Goal: Transaction & Acquisition: Purchase product/service

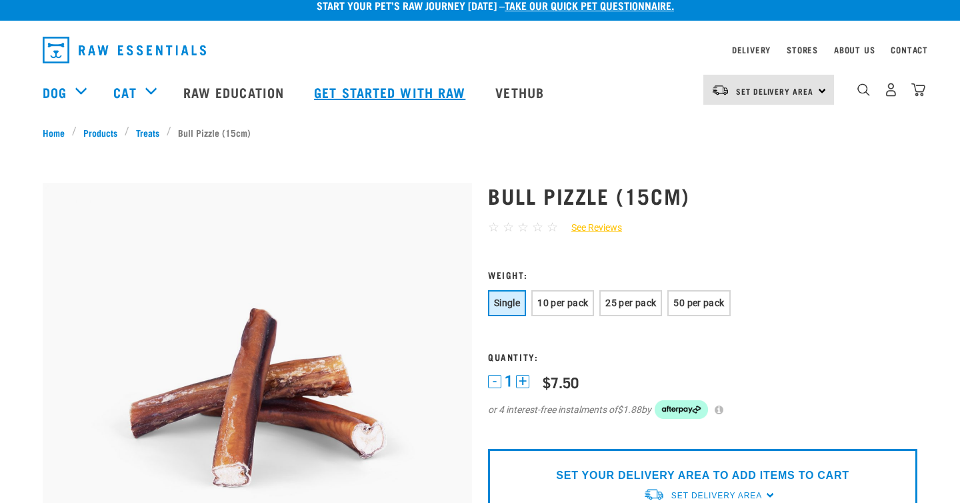
scroll to position [15, 0]
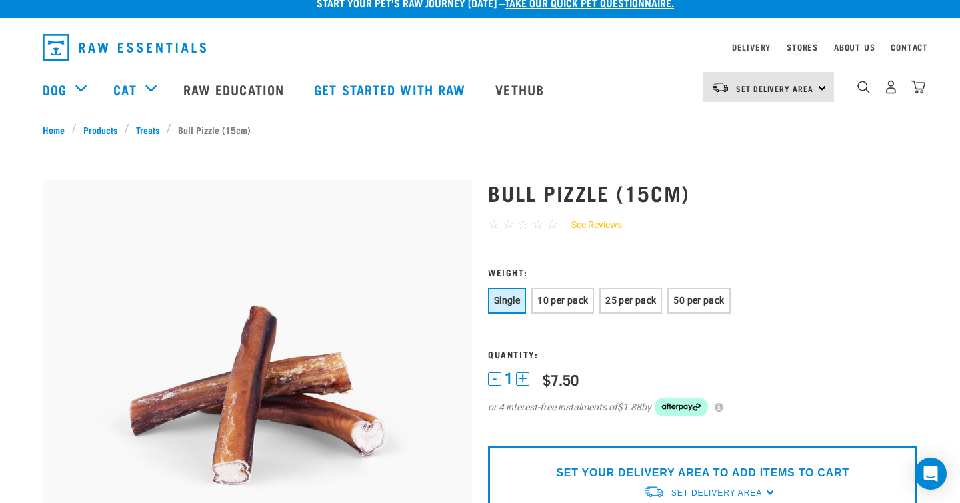
click at [846, 44] on div "About Us" at bounding box center [854, 47] width 41 height 16
click at [846, 46] on link "About Us" at bounding box center [854, 47] width 41 height 5
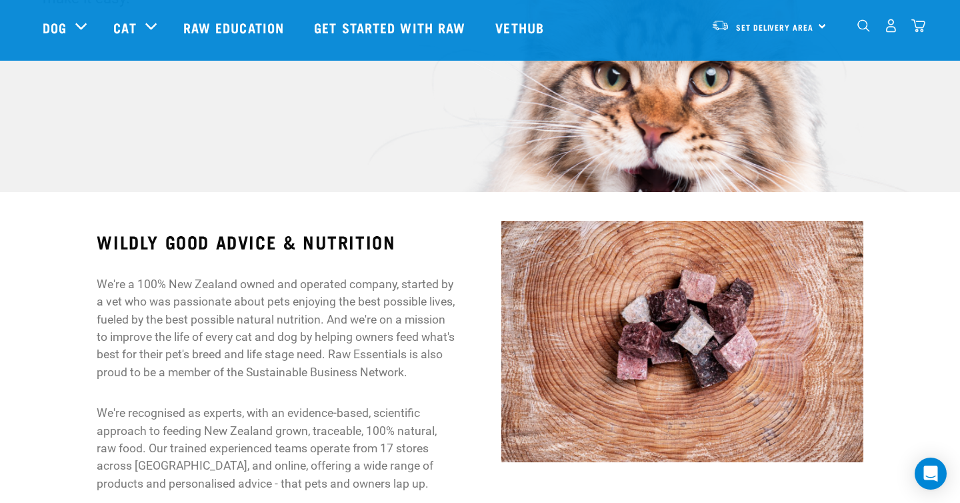
scroll to position [195, 0]
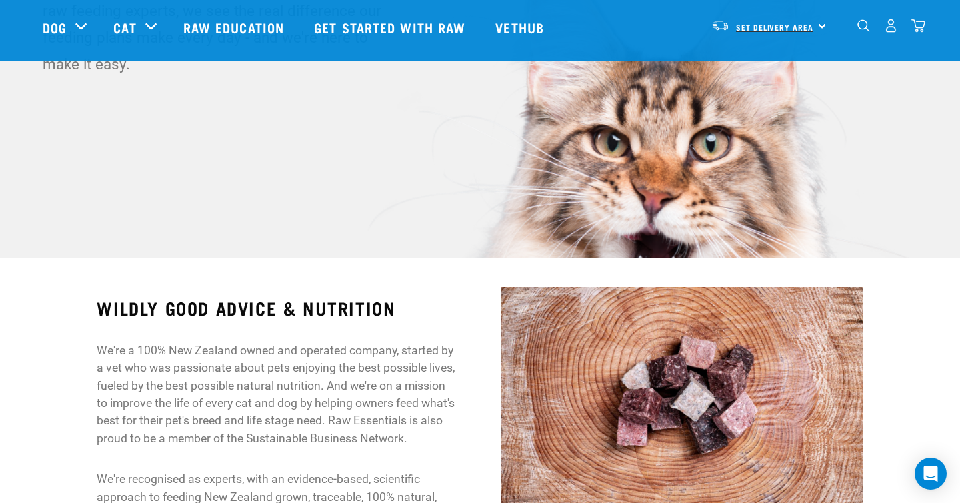
click at [776, 27] on span "Set Delivery Area" at bounding box center [774, 27] width 77 height 5
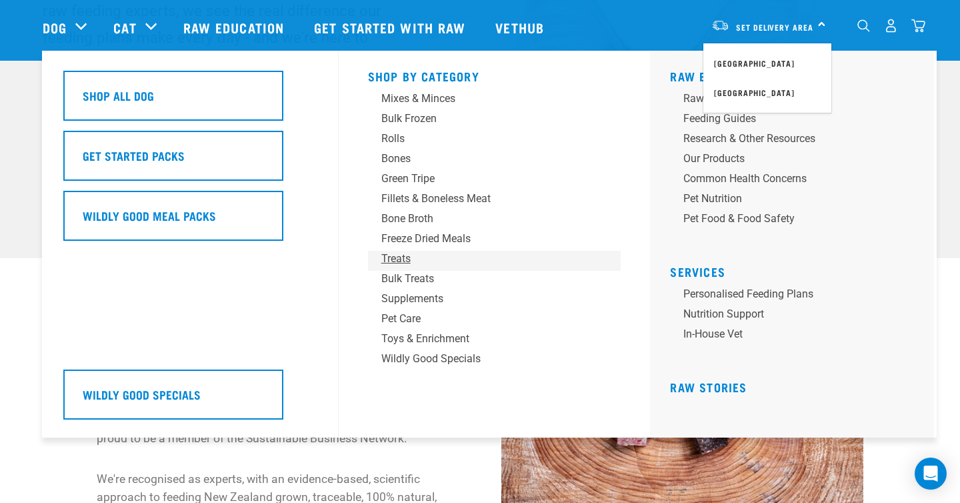
click at [405, 259] on div "Treats" at bounding box center [485, 259] width 208 height 16
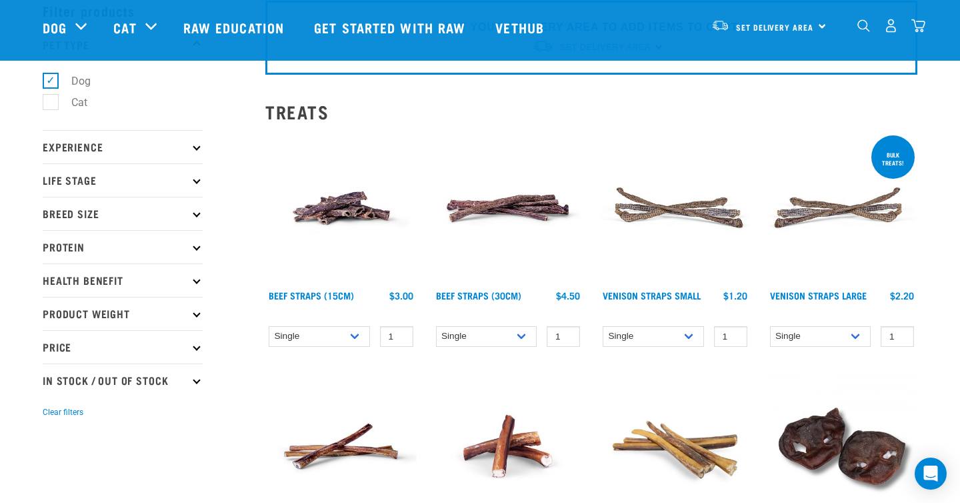
scroll to position [68, 0]
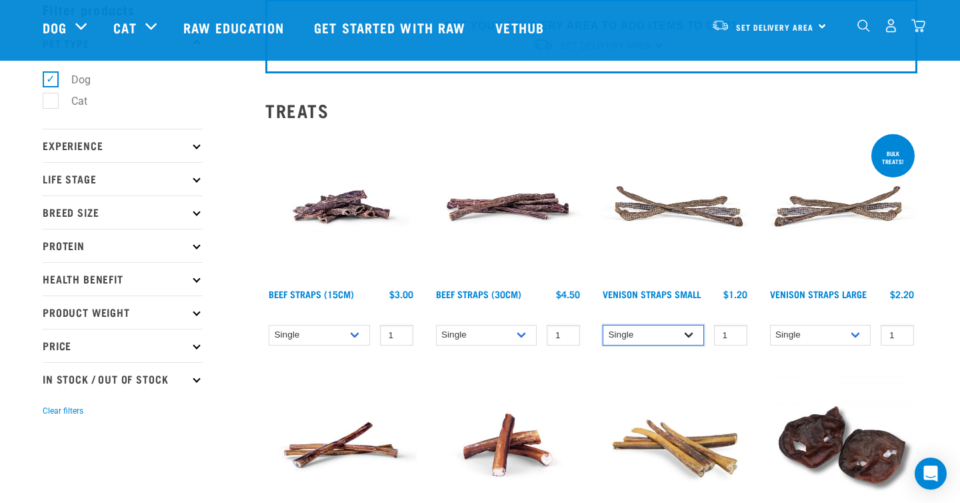
click at [679, 327] on select "Single 25 per pack 50 per pack" at bounding box center [653, 335] width 101 height 21
select select "337206"
click at [703, 205] on img at bounding box center [674, 206] width 151 height 151
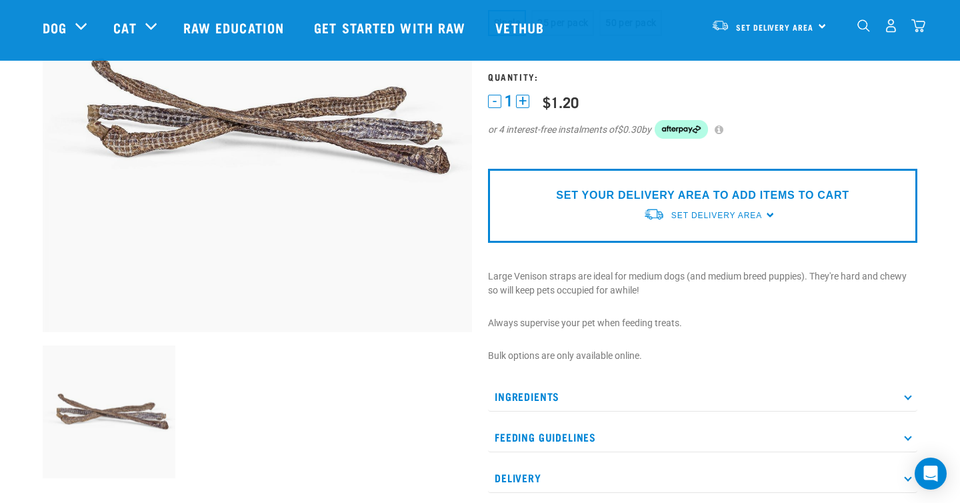
scroll to position [197, 0]
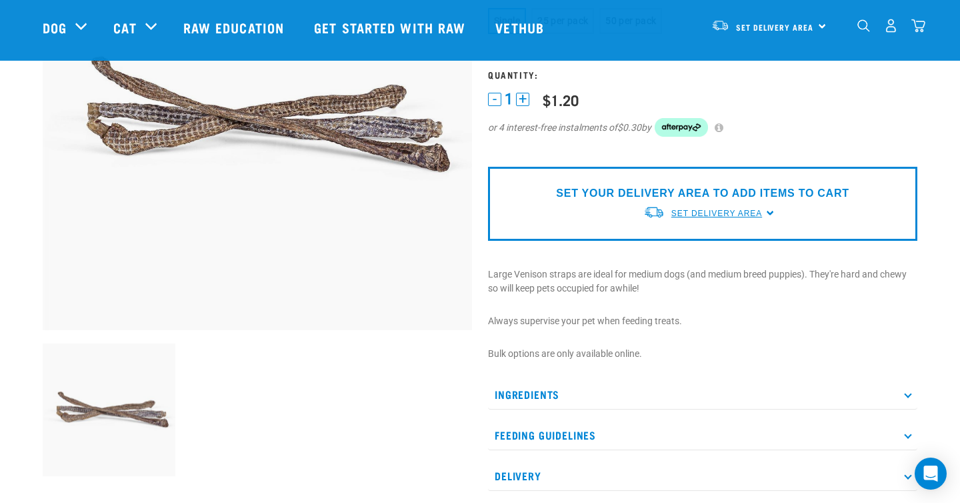
click at [752, 210] on span "Set Delivery Area" at bounding box center [716, 213] width 91 height 9
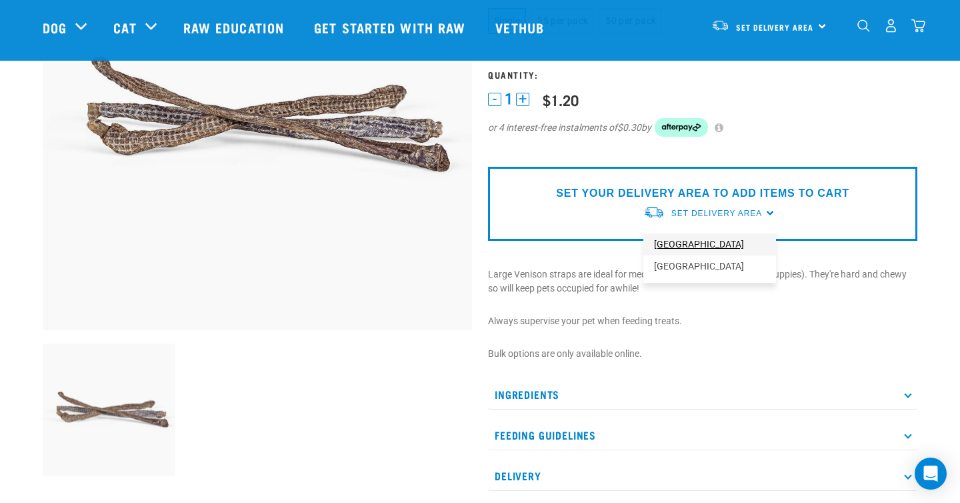
click at [731, 235] on link "[GEOGRAPHIC_DATA]" at bounding box center [709, 244] width 133 height 22
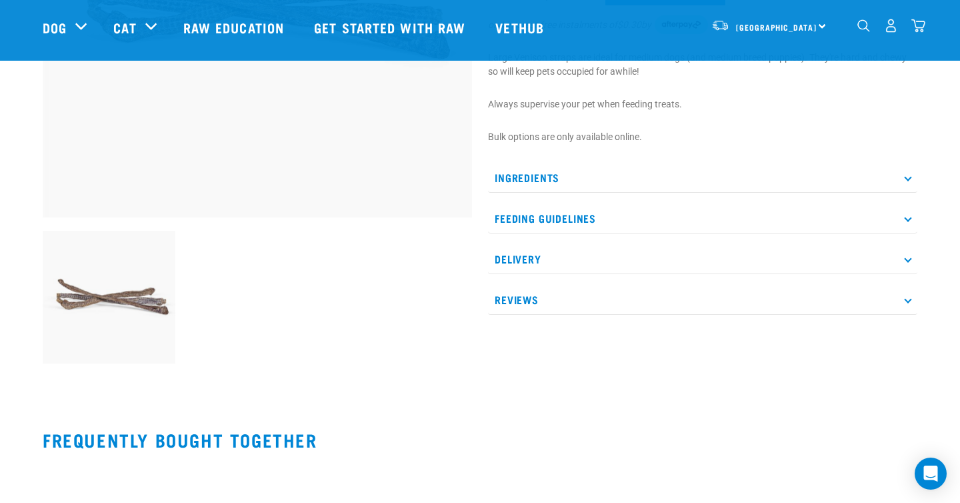
scroll to position [1210, 0]
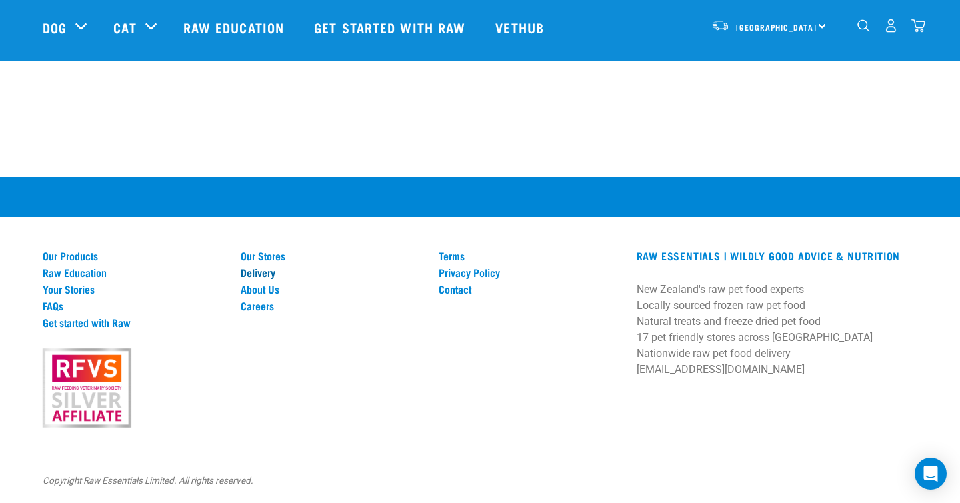
click at [267, 270] on link "Delivery" at bounding box center [332, 272] width 182 height 12
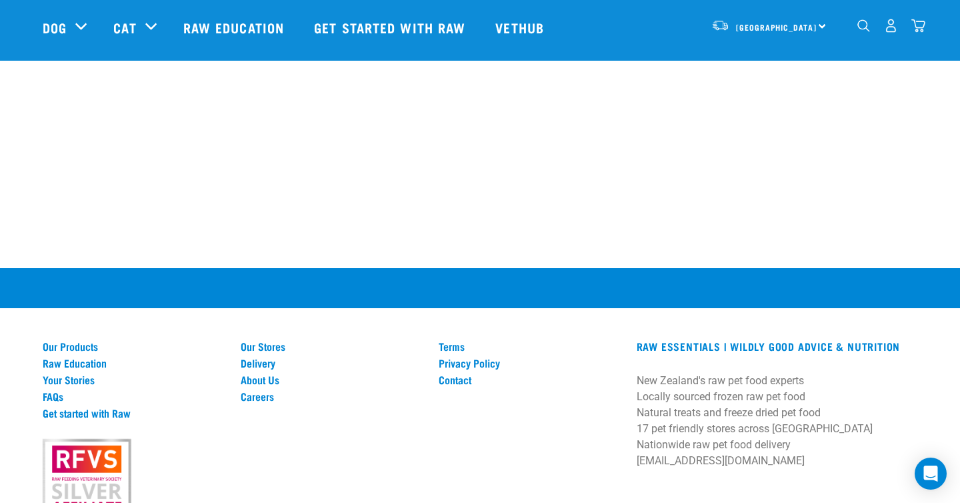
scroll to position [2167, 0]
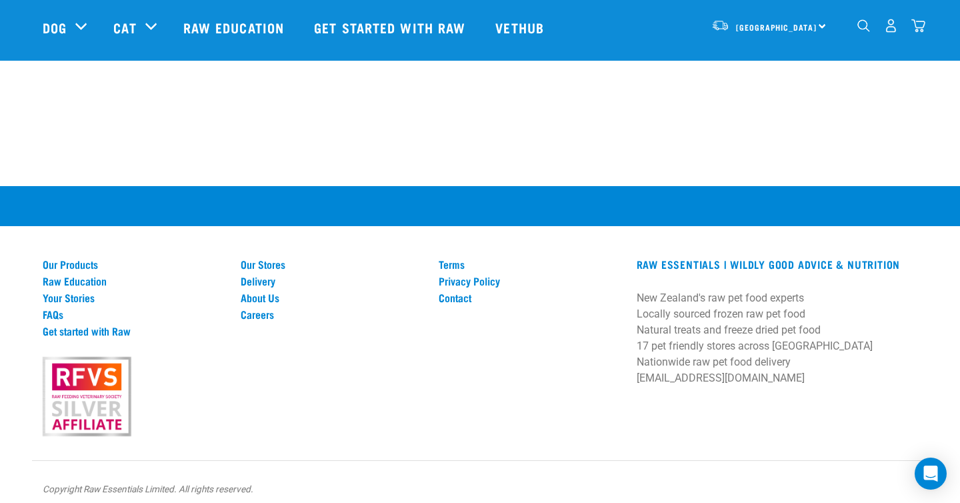
scroll to position [1210, 0]
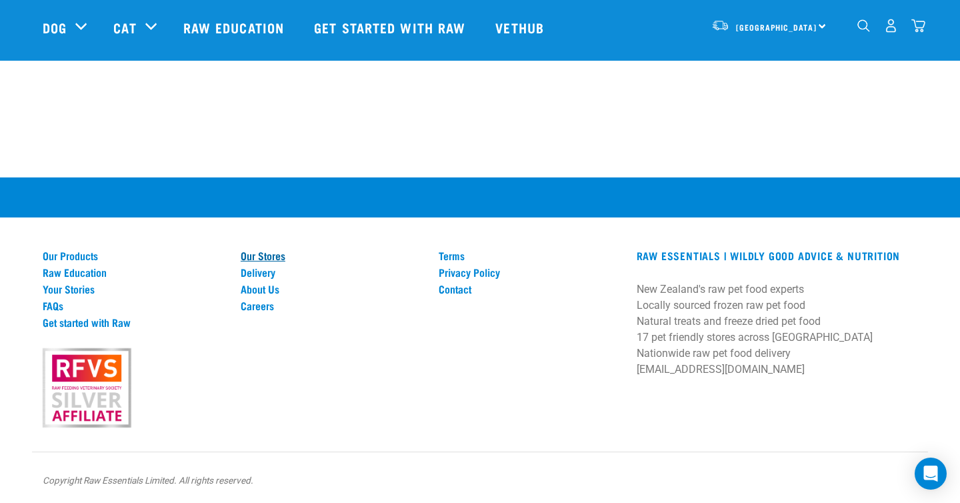
click at [275, 257] on link "Our Stores" at bounding box center [332, 255] width 182 height 12
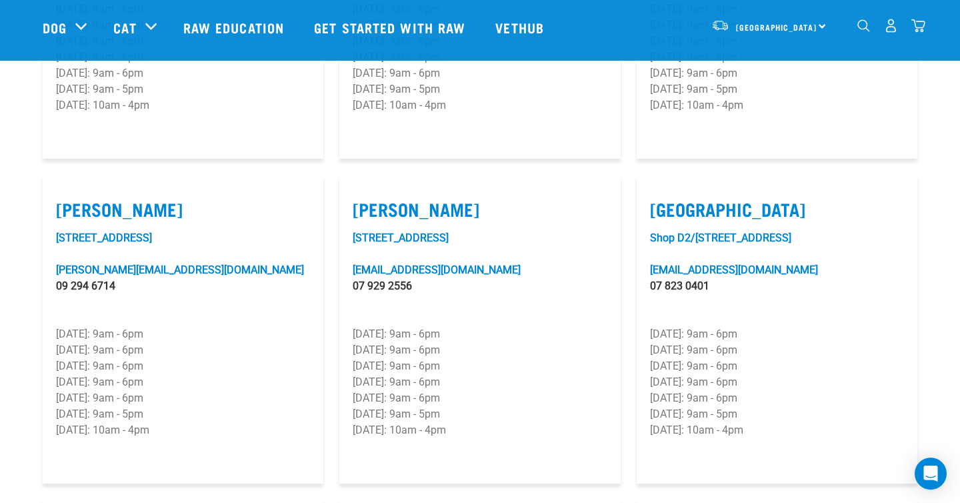
scroll to position [1370, 0]
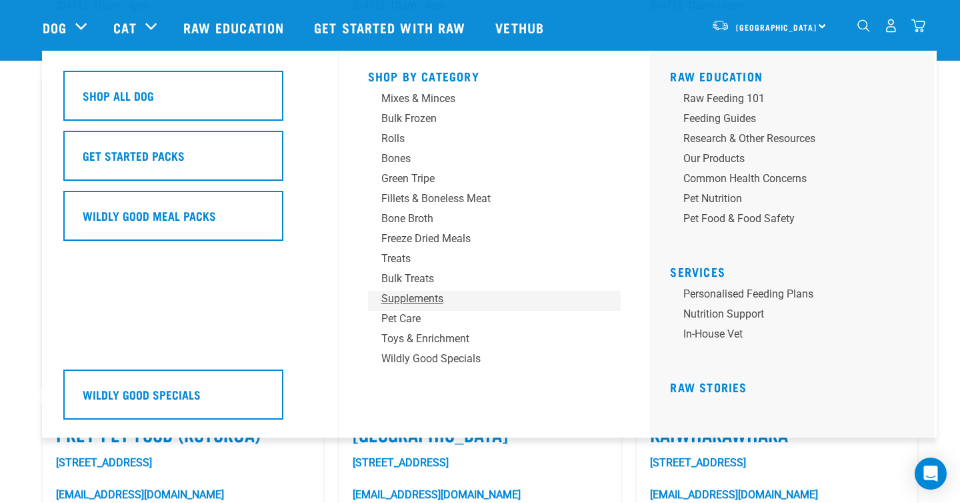
click at [412, 299] on div "Supplements" at bounding box center [485, 299] width 208 height 16
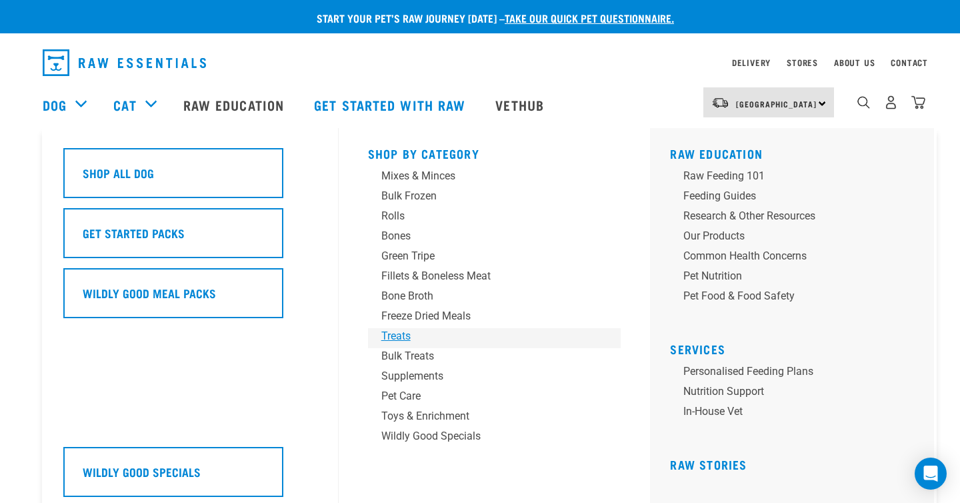
click at [400, 339] on div "Treats" at bounding box center [485, 336] width 208 height 16
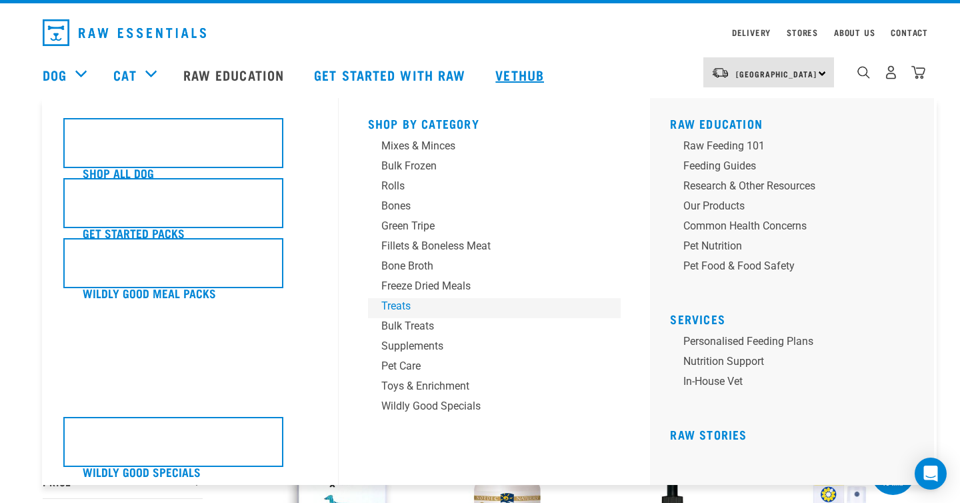
scroll to position [31, 0]
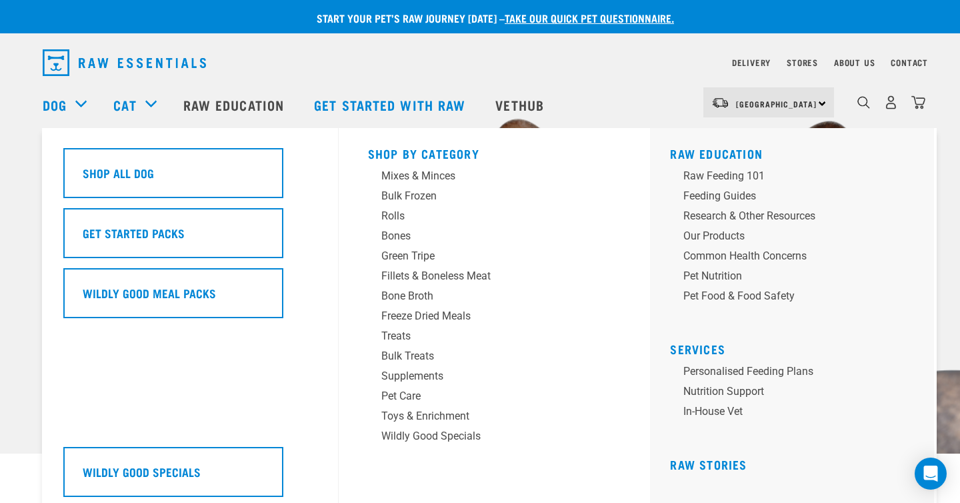
scroll to position [9, 0]
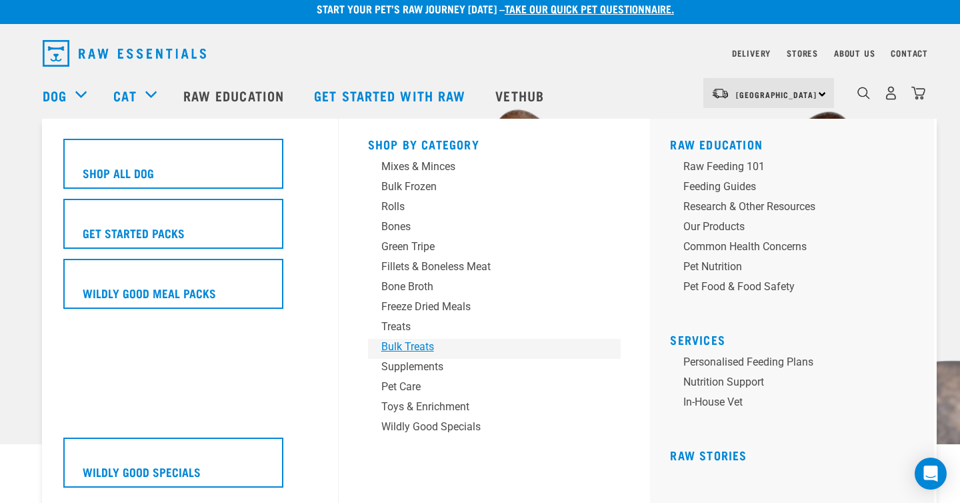
click at [393, 342] on div "Bulk Treats" at bounding box center [485, 347] width 208 height 16
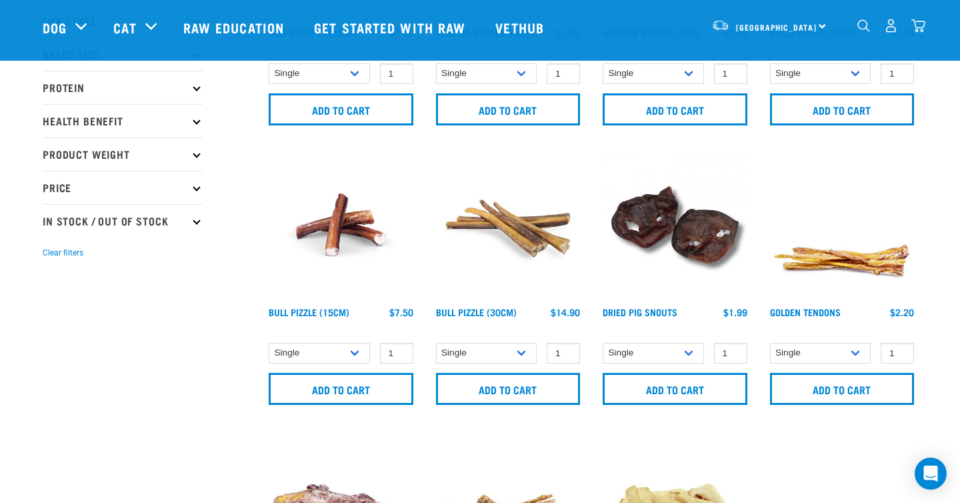
scroll to position [253, 0]
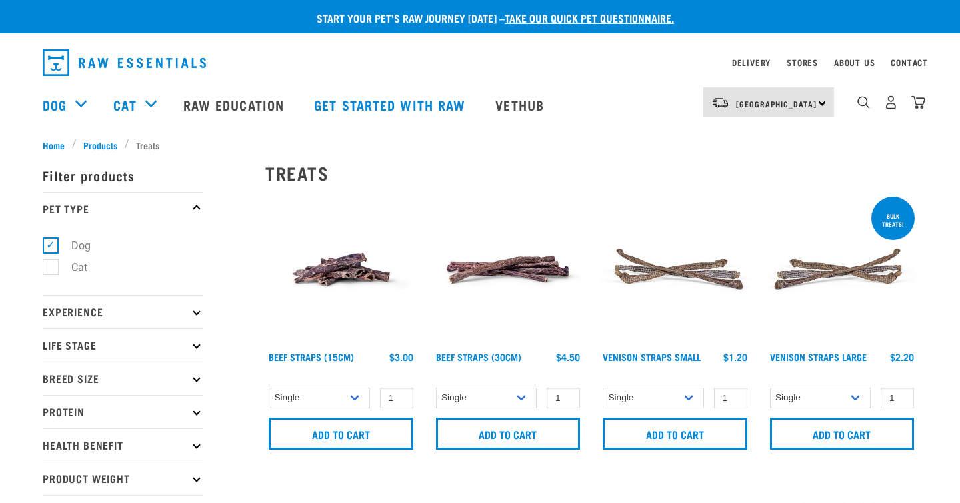
scroll to position [11, 0]
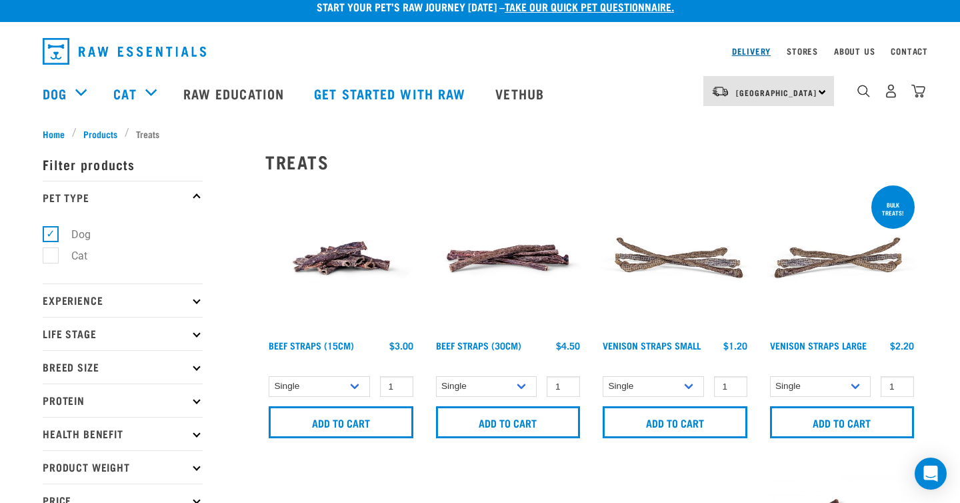
click at [754, 51] on link "Delivery" at bounding box center [751, 51] width 39 height 5
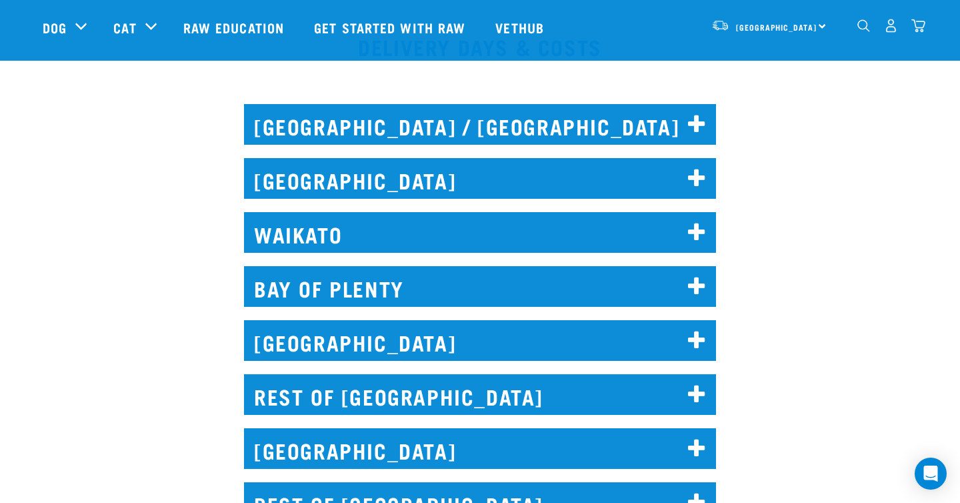
scroll to position [600, 0]
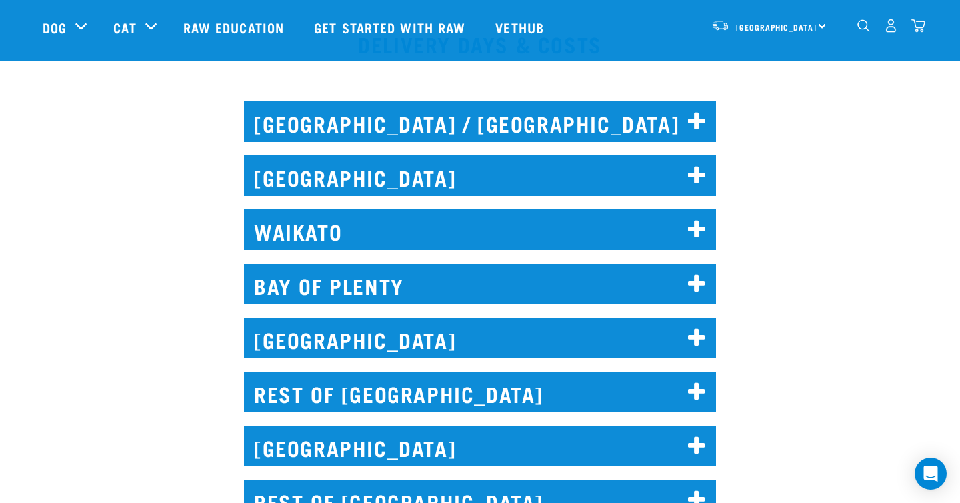
click at [586, 117] on h2 "NORTH AUCKLAND / WHANGAREI" at bounding box center [480, 121] width 472 height 41
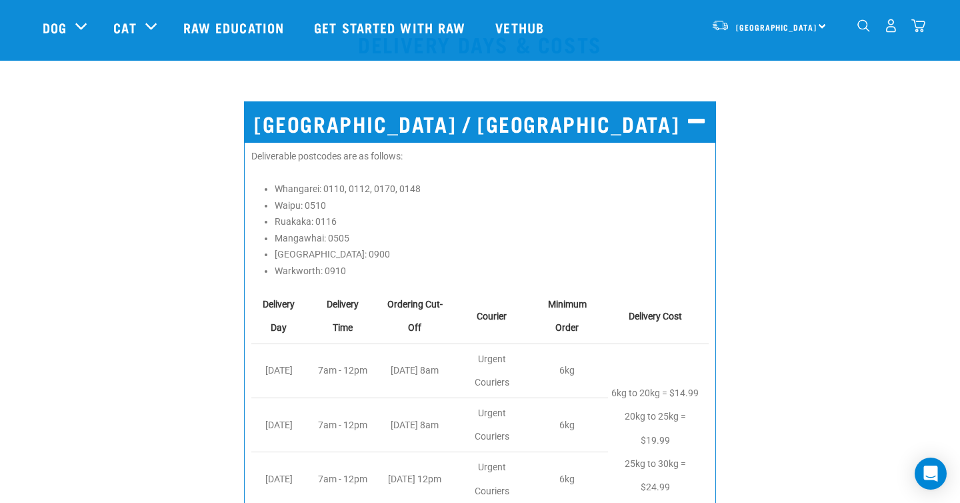
click at [586, 117] on h2 "NORTH AUCKLAND / WHANGAREI" at bounding box center [480, 121] width 472 height 41
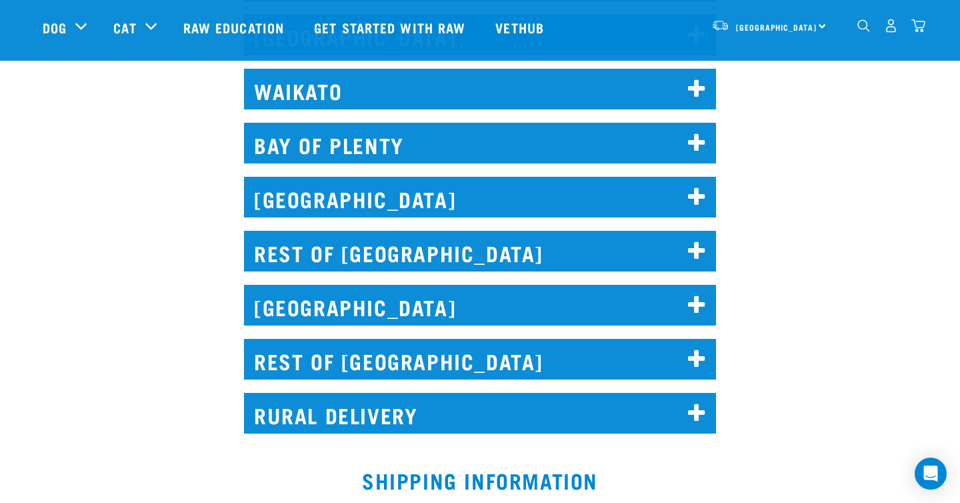
scroll to position [747, 0]
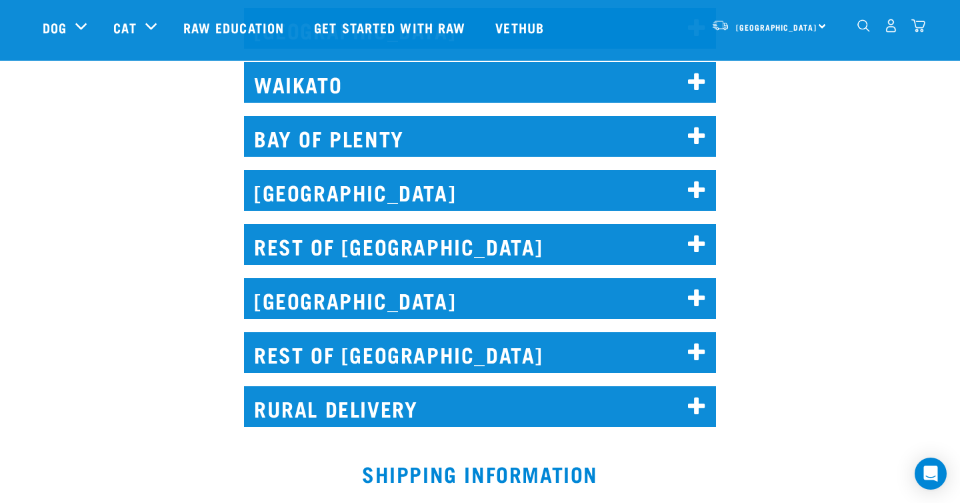
click at [394, 406] on h2 "RURAL DELIVERY" at bounding box center [480, 406] width 472 height 41
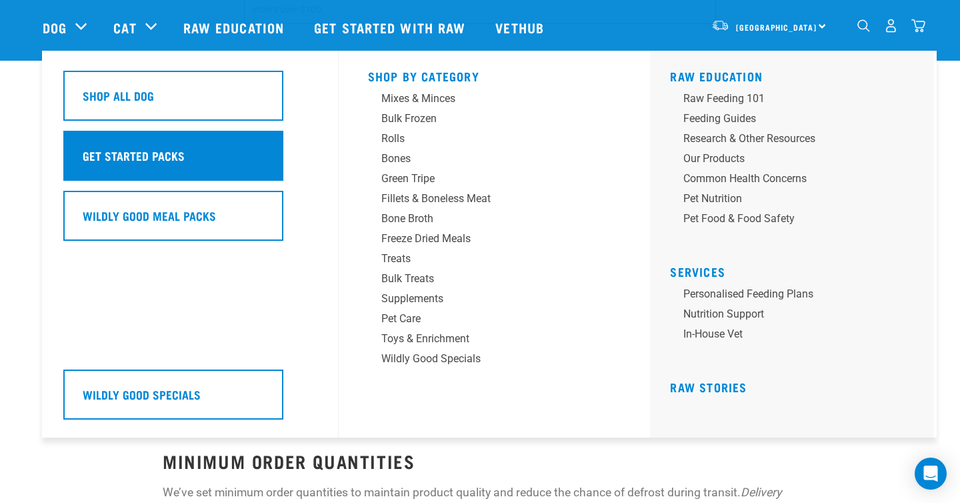
scroll to position [1322, 0]
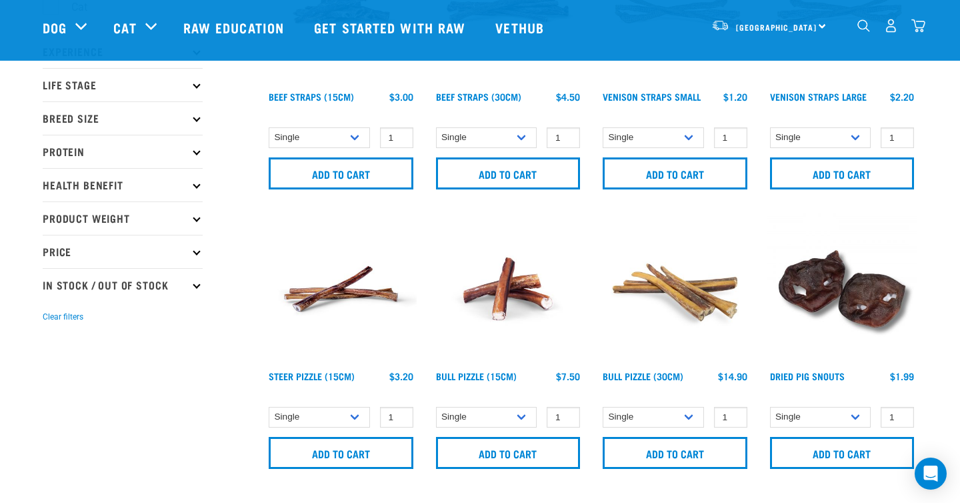
scroll to position [242, 0]
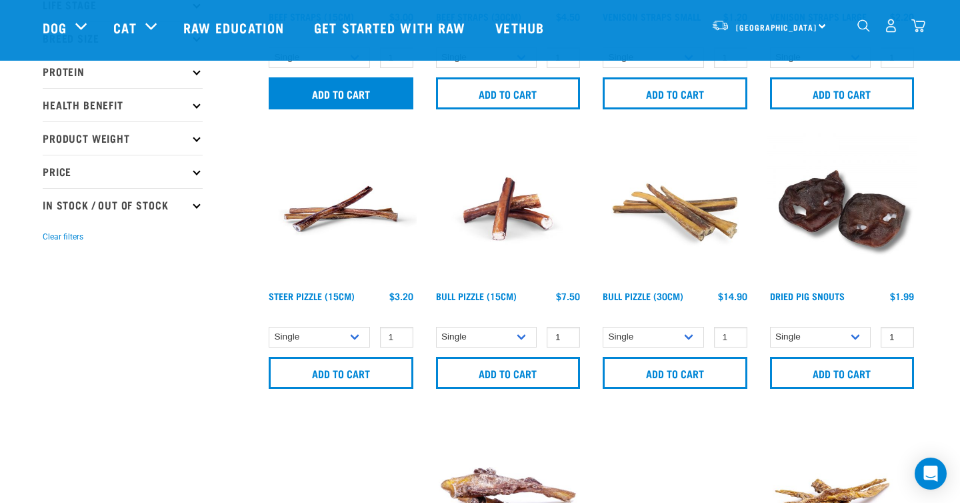
click at [356, 102] on input "Add to cart" at bounding box center [341, 93] width 145 height 32
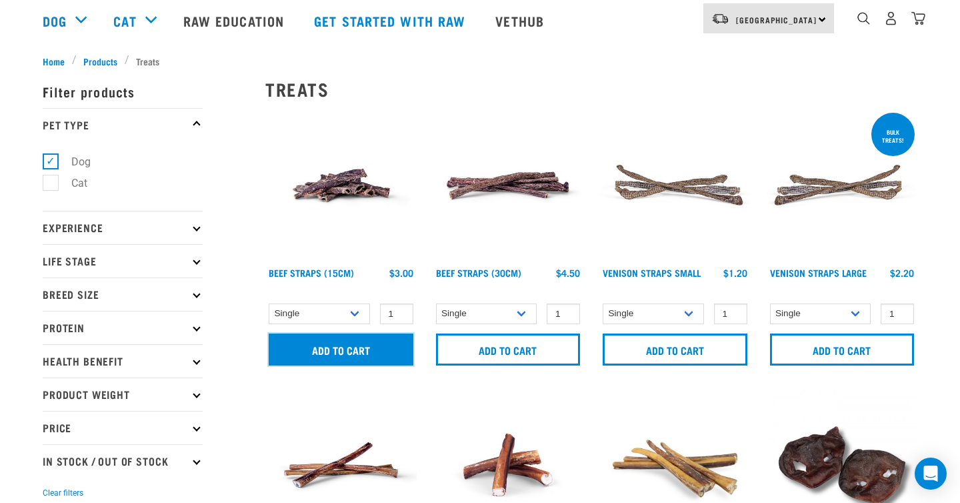
scroll to position [0, 0]
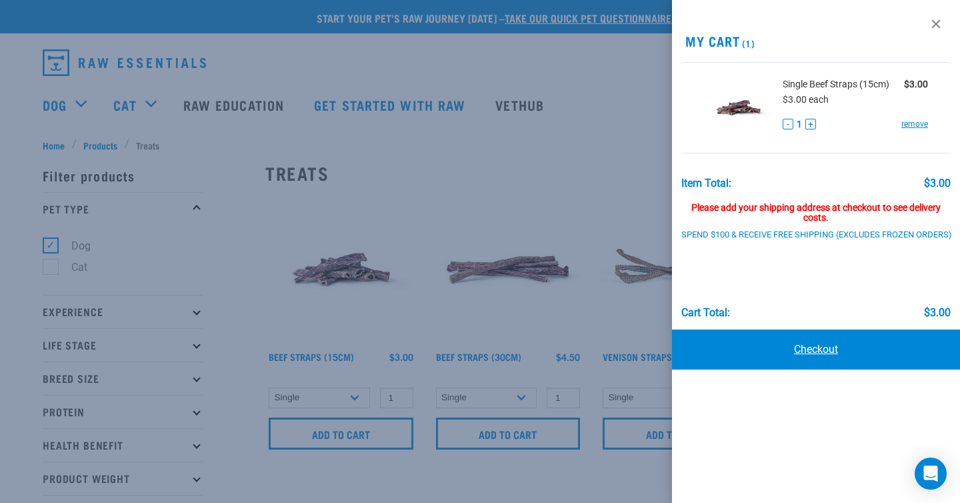
click at [802, 351] on link "Checkout" at bounding box center [816, 349] width 288 height 40
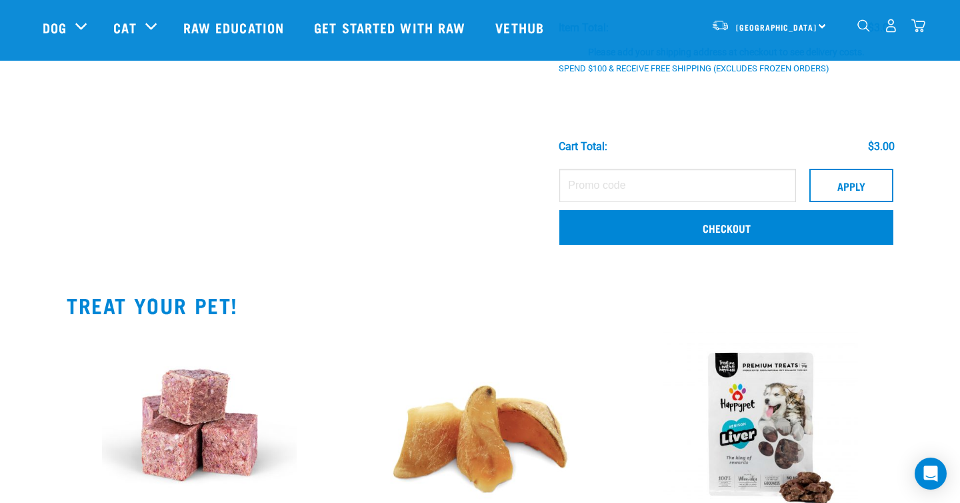
scroll to position [207, 0]
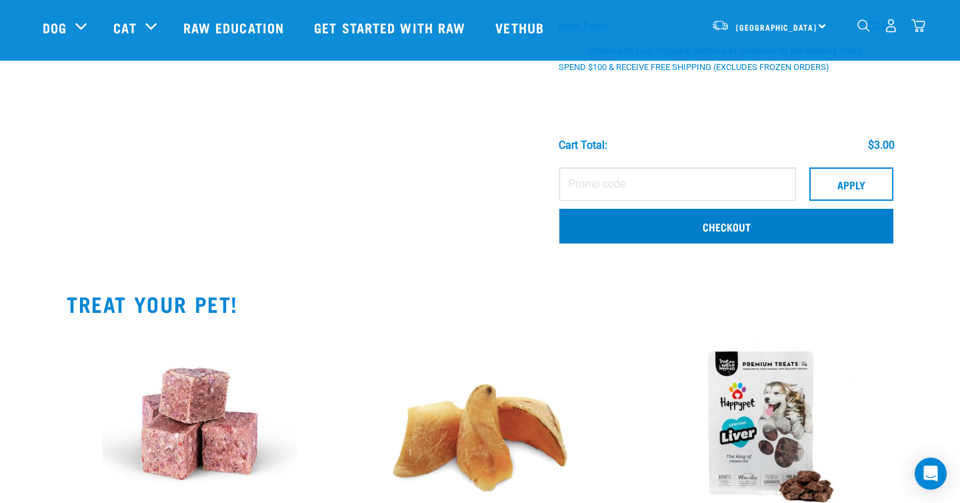
click at [633, 227] on link "Checkout" at bounding box center [726, 226] width 334 height 35
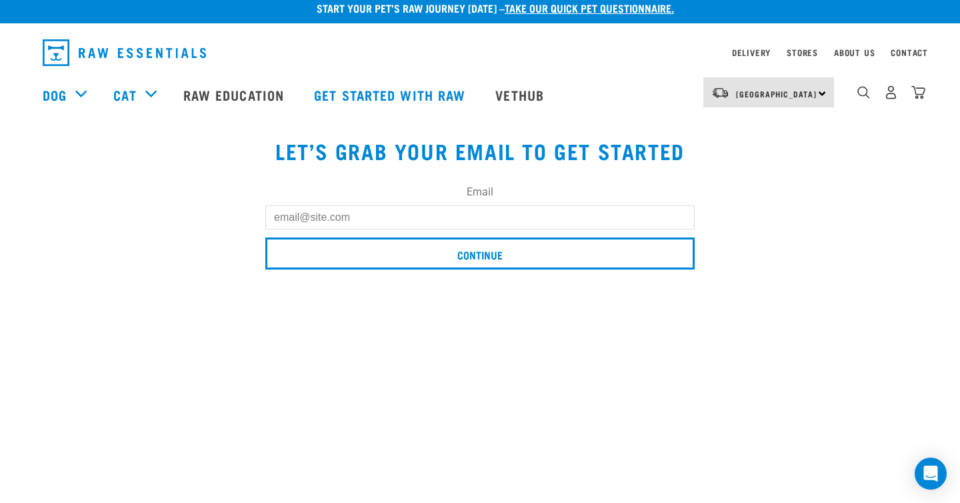
click at [607, 216] on input "Email" at bounding box center [479, 217] width 429 height 24
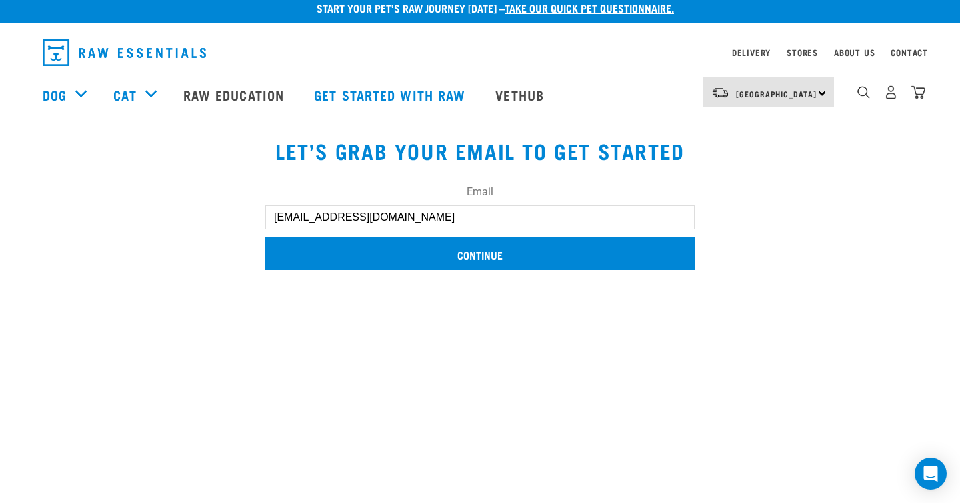
type input "[EMAIL_ADDRESS][DOMAIN_NAME]"
click at [597, 258] on input "Continue" at bounding box center [479, 253] width 429 height 32
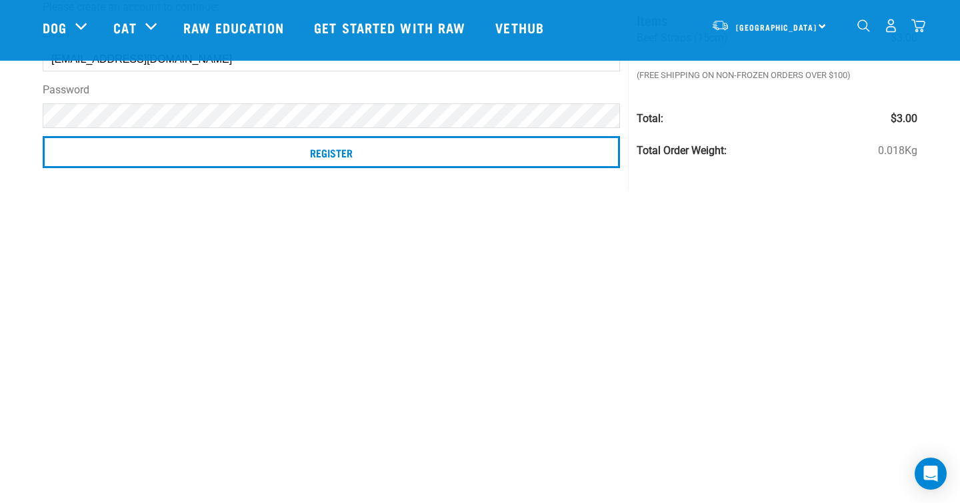
scroll to position [139, 0]
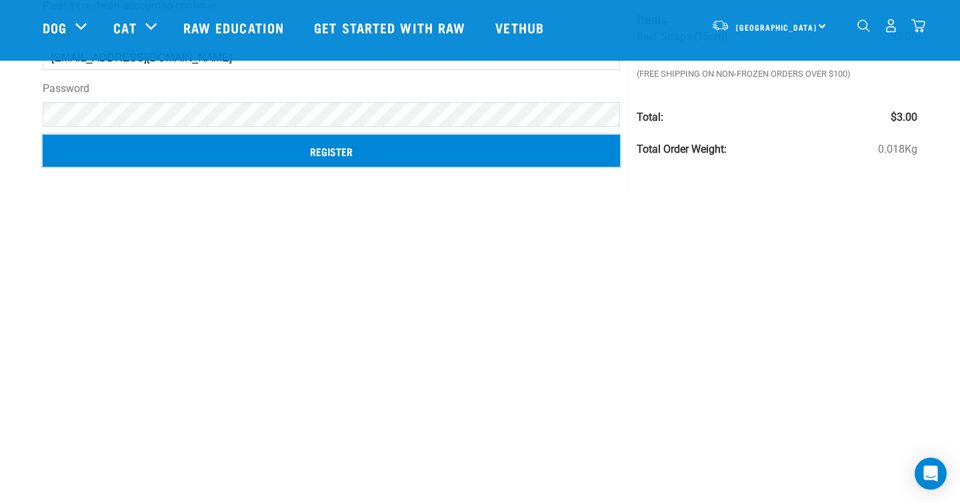
click at [451, 139] on input "Register" at bounding box center [331, 151] width 577 height 32
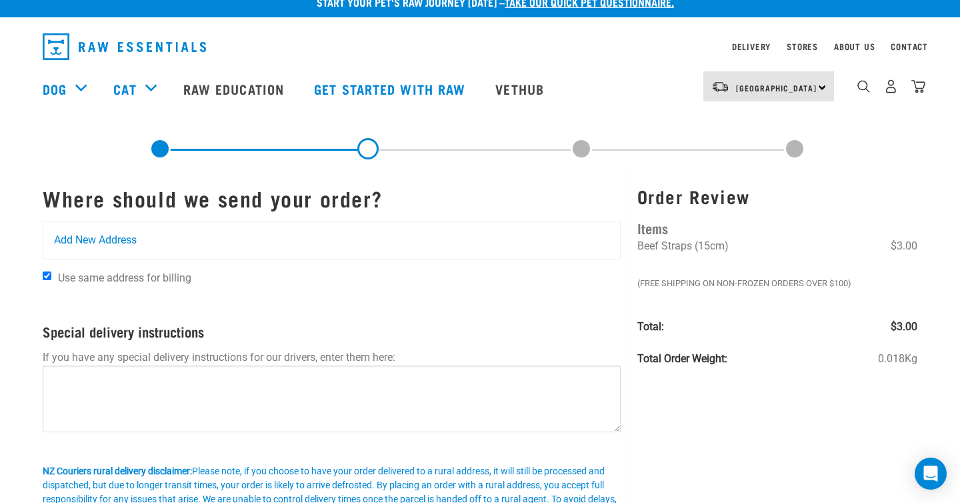
scroll to position [17, 0]
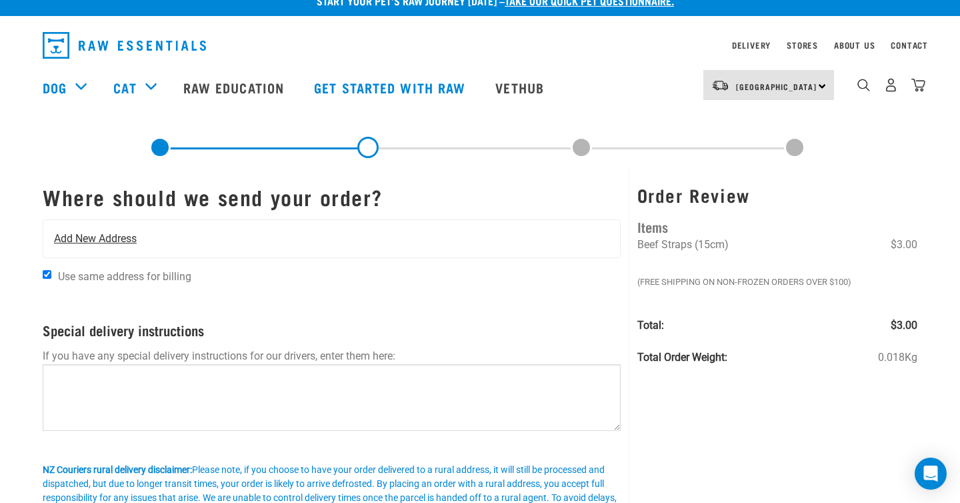
click at [97, 241] on span "Add New Address" at bounding box center [95, 239] width 83 height 16
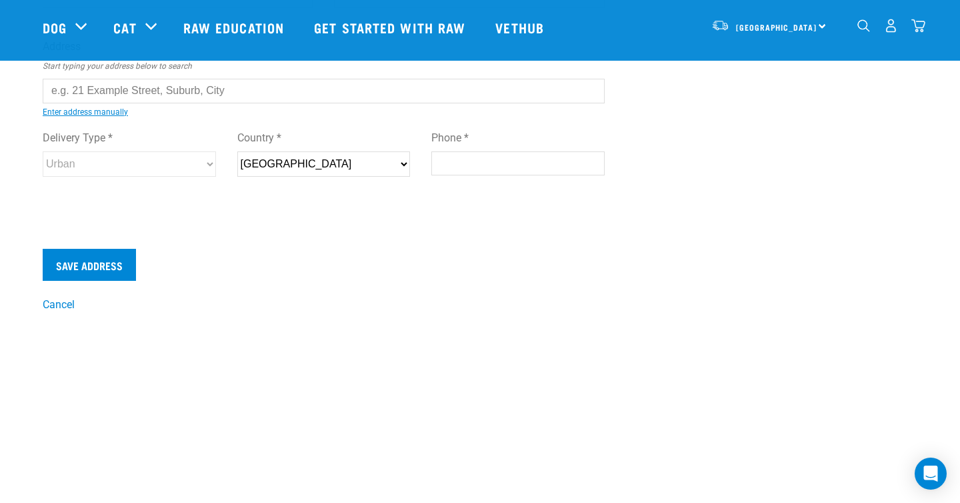
scroll to position [159, 0]
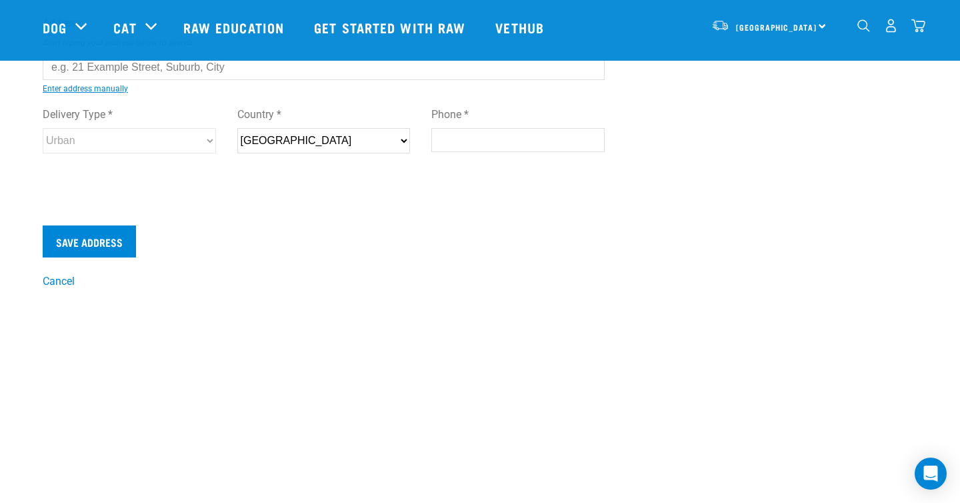
click at [290, 137] on select "New Zealand" at bounding box center [323, 140] width 173 height 25
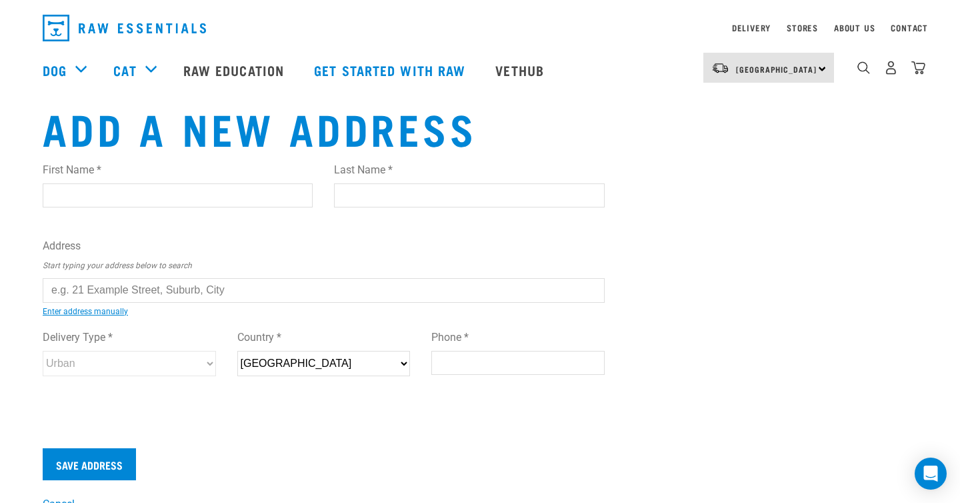
scroll to position [0, 0]
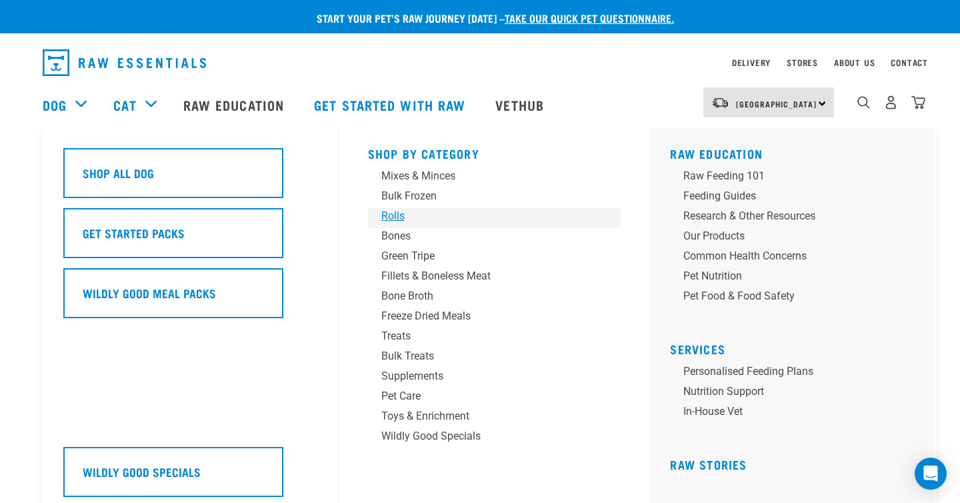
click at [399, 213] on div "Rolls" at bounding box center [485, 216] width 208 height 16
click at [405, 403] on div "Pet Care" at bounding box center [485, 396] width 208 height 16
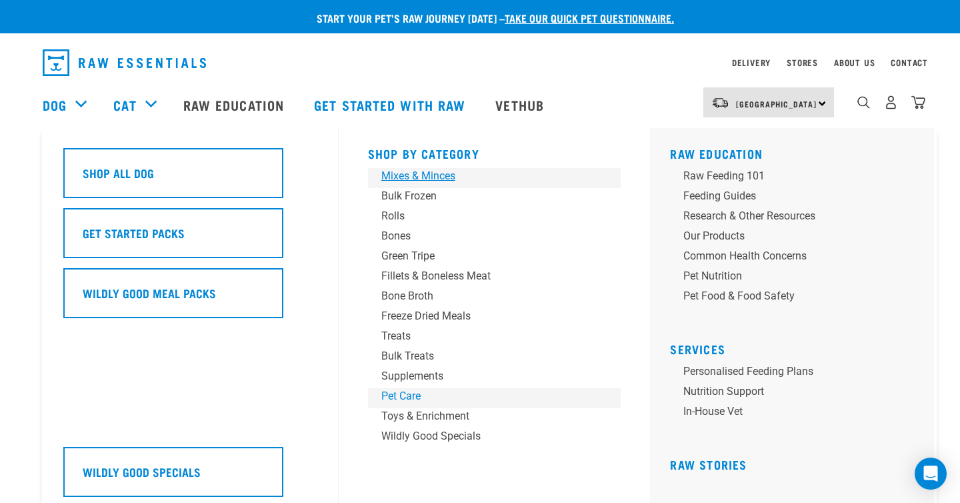
scroll to position [24, 0]
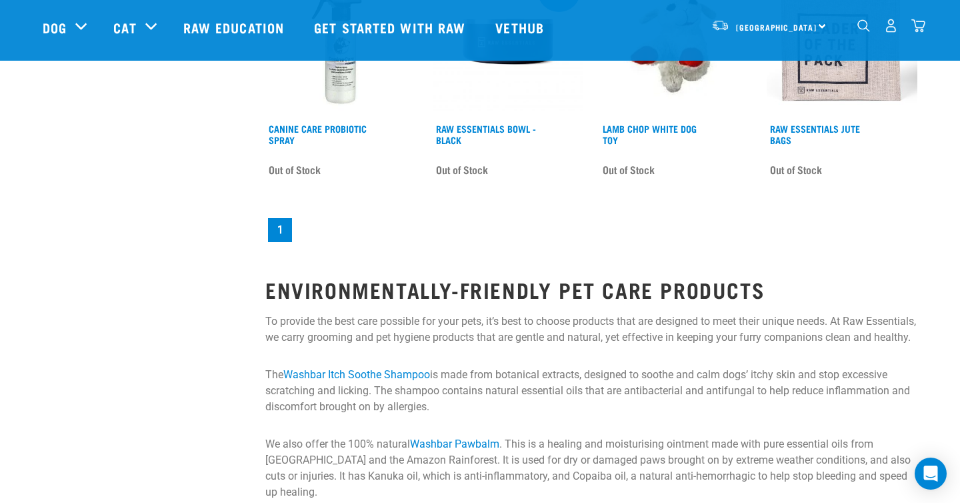
scroll to position [2051, 0]
